Goal: Navigation & Orientation: Find specific page/section

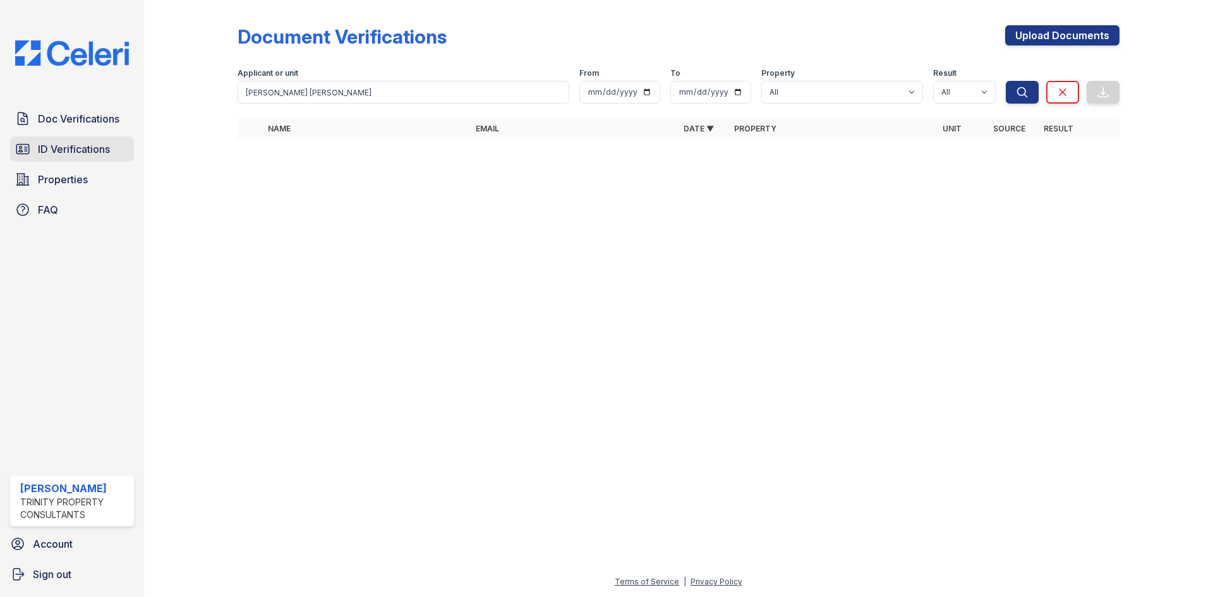
click at [115, 150] on link "ID Verifications" at bounding box center [72, 149] width 124 height 25
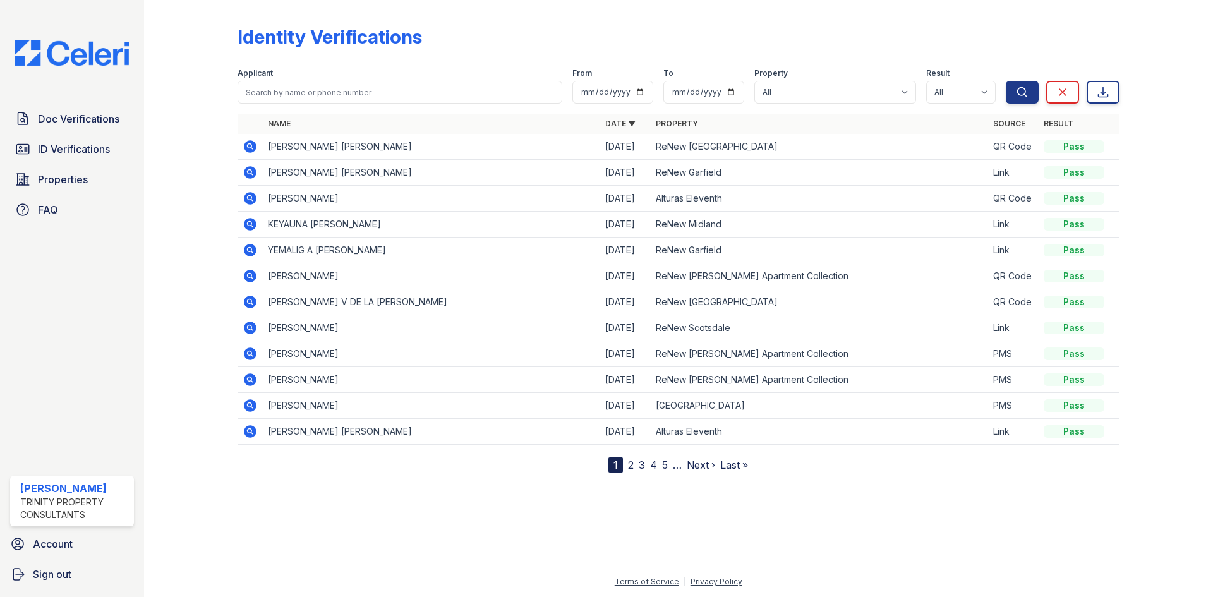
click at [901, 264] on td "ReNew [PERSON_NAME] Apartment Collection" at bounding box center [819, 277] width 337 height 26
click at [71, 156] on span "ID Verifications" at bounding box center [74, 149] width 72 height 15
click at [87, 123] on span "Doc Verifications" at bounding box center [79, 118] width 82 height 15
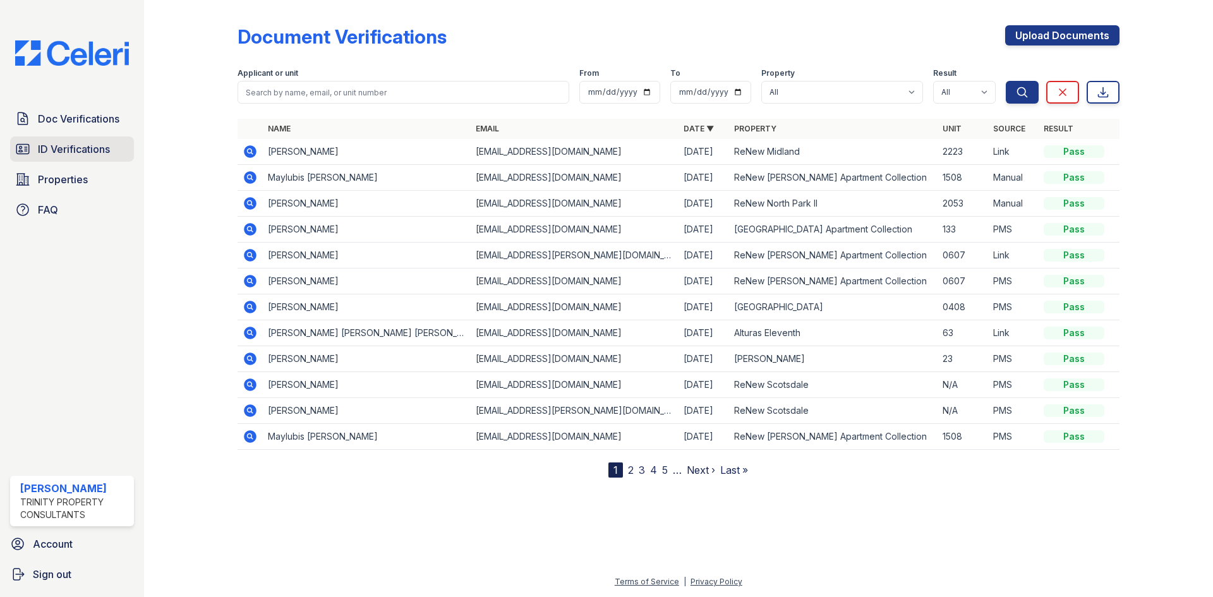
click at [94, 152] on span "ID Verifications" at bounding box center [74, 149] width 72 height 15
